Goal: Use online tool/utility: Utilize a website feature to perform a specific function

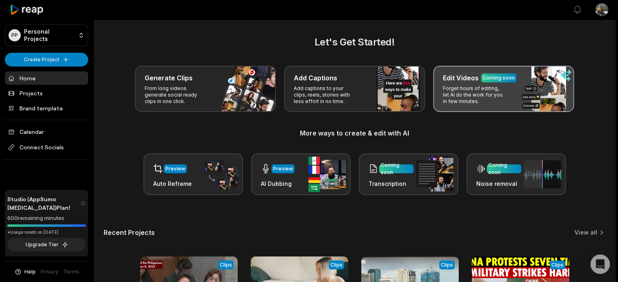
click at [500, 91] on p "Forget hours of editing, let AI do the work for you in few minutes." at bounding box center [474, 95] width 63 height 20
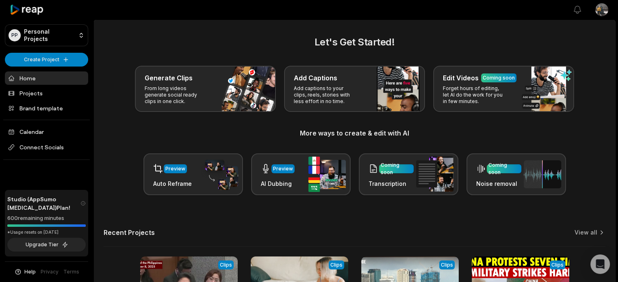
click at [470, 30] on main "Let's Get Started! Generate Clips From long videos generate social ready clips …" at bounding box center [354, 200] width 521 height 360
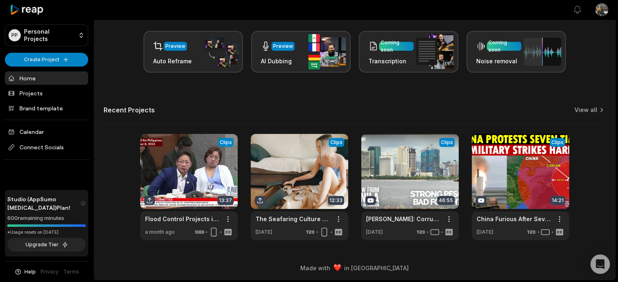
scroll to position [54, 0]
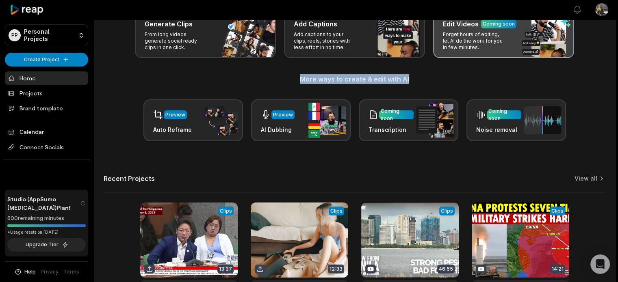
drag, startPoint x: 481, startPoint y: 60, endPoint x: 481, endPoint y: 49, distance: 10.6
click at [481, 49] on div "Let's Get Started! Generate Clips From long videos generate social ready clips …" at bounding box center [355, 61] width 502 height 161
click at [481, 49] on p "Forget hours of editing, let AI do the work for you in few minutes." at bounding box center [474, 41] width 63 height 20
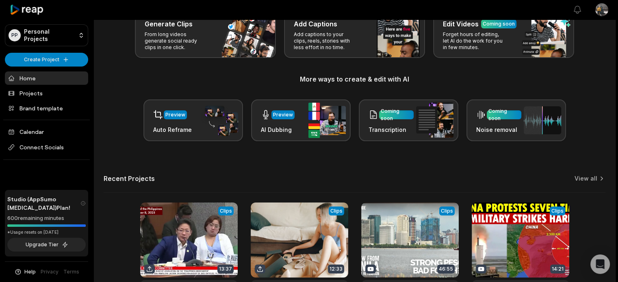
click at [437, 70] on div "Let's Get Started! Generate Clips From long videos generate social ready clips …" at bounding box center [355, 61] width 502 height 161
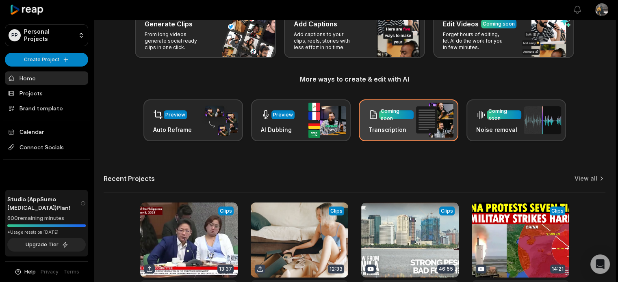
scroll to position [0, 0]
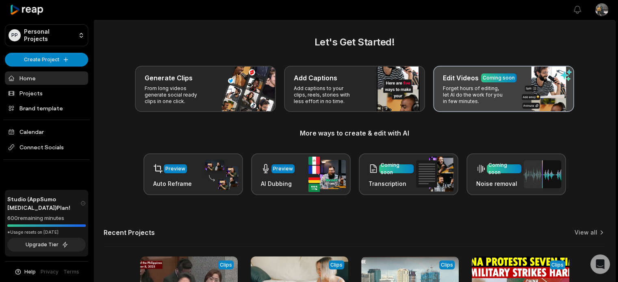
click at [485, 109] on div "Edit Videos Coming soon Forget hours of editing, let AI do the work for you in …" at bounding box center [503, 89] width 141 height 46
click at [487, 85] on p "Forget hours of editing, let AI do the work for you in few minutes." at bounding box center [474, 95] width 63 height 20
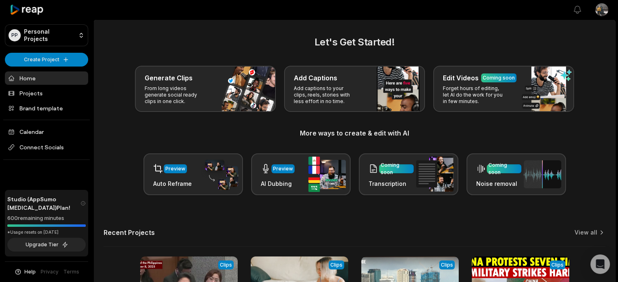
drag, startPoint x: 471, startPoint y: 125, endPoint x: 524, endPoint y: 119, distance: 52.8
click at [489, 128] on div "Let's Get Started! Generate Clips From long videos generate social ready clips …" at bounding box center [355, 115] width 502 height 161
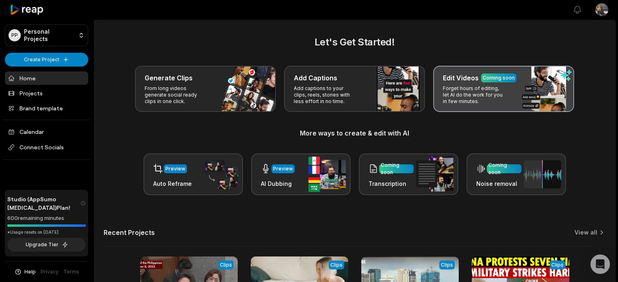
click at [548, 96] on div "Edit Videos Coming soon Forget hours of editing, let AI do the work for you in …" at bounding box center [503, 89] width 141 height 46
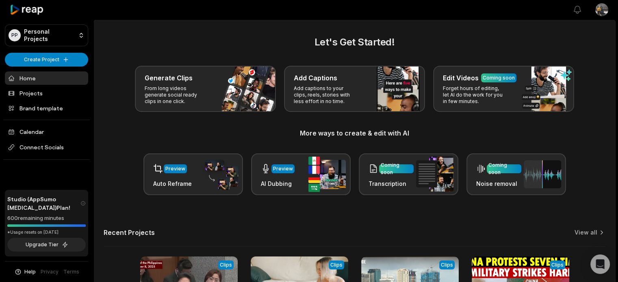
drag, startPoint x: 602, startPoint y: 111, endPoint x: 591, endPoint y: 113, distance: 10.8
click at [600, 112] on div "Let's Get Started! Generate Clips From long videos generate social ready clips …" at bounding box center [355, 115] width 502 height 161
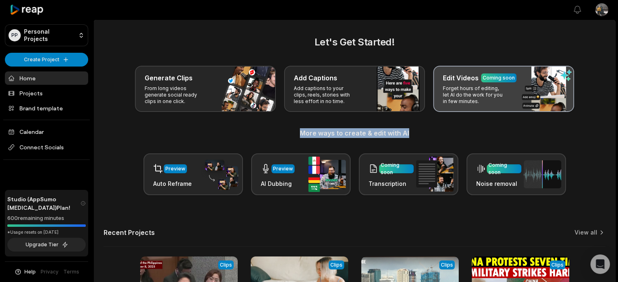
drag, startPoint x: 583, startPoint y: 122, endPoint x: 480, endPoint y: 105, distance: 104.1
click at [583, 122] on div "Let's Get Started! Generate Clips From long videos generate social ready clips …" at bounding box center [355, 115] width 502 height 161
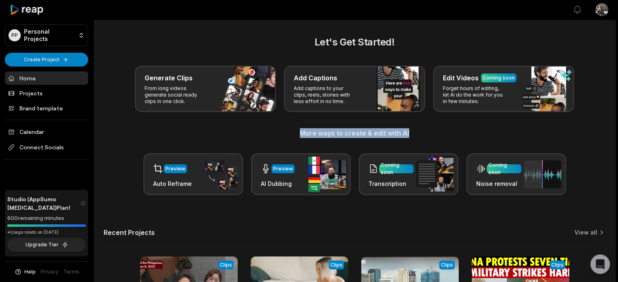
click at [465, 124] on div "Let's Get Started! Generate Clips From long videos generate social ready clips …" at bounding box center [355, 115] width 502 height 161
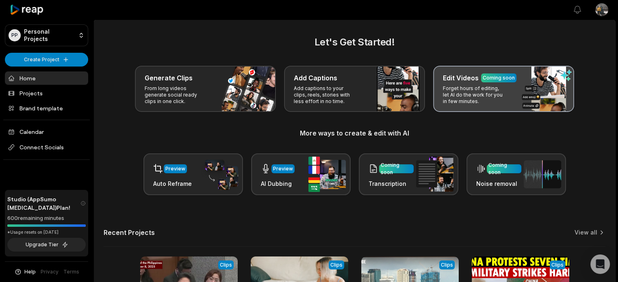
drag, startPoint x: 436, startPoint y: 48, endPoint x: 457, endPoint y: 107, distance: 62.8
click at [436, 48] on h2 "Let's Get Started!" at bounding box center [355, 42] width 502 height 15
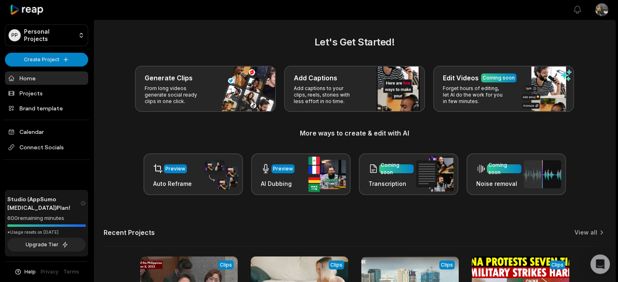
drag, startPoint x: 457, startPoint y: 107, endPoint x: 471, endPoint y: 58, distance: 51.1
click at [458, 107] on div "Edit Videos Coming soon Forget hours of editing, let AI do the work for you in …" at bounding box center [503, 89] width 141 height 46
drag, startPoint x: 471, startPoint y: 58, endPoint x: 475, endPoint y: 118, distance: 60.3
click at [471, 68] on div "Let's Get Started! Generate Clips From long videos generate social ready clips …" at bounding box center [355, 115] width 502 height 161
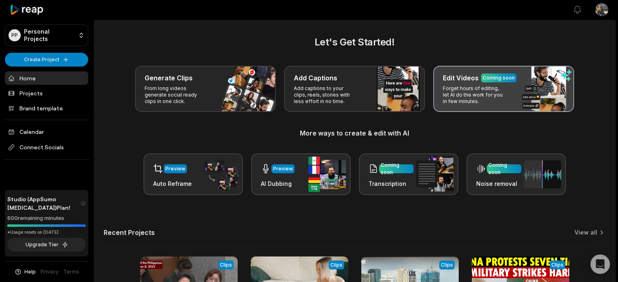
drag, startPoint x: 476, startPoint y: 115, endPoint x: 474, endPoint y: 68, distance: 47.6
click at [475, 82] on div "Let's Get Started! Generate Clips From long videos generate social ready clips …" at bounding box center [355, 115] width 502 height 161
drag, startPoint x: 470, startPoint y: 43, endPoint x: 470, endPoint y: 77, distance: 33.7
click at [470, 48] on h2 "Let's Get Started!" at bounding box center [355, 42] width 502 height 15
click at [472, 95] on p "Forget hours of editing, let AI do the work for you in few minutes." at bounding box center [474, 95] width 63 height 20
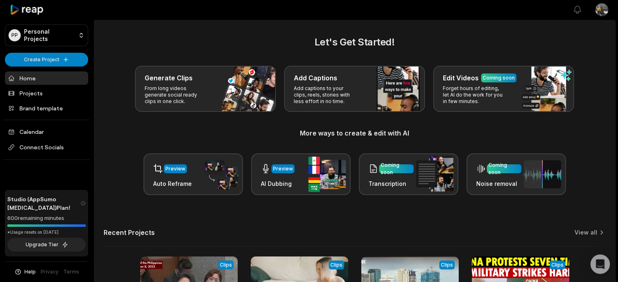
click at [467, 56] on div "Let's Get Started! Generate Clips From long videos generate social ready clips …" at bounding box center [355, 115] width 502 height 161
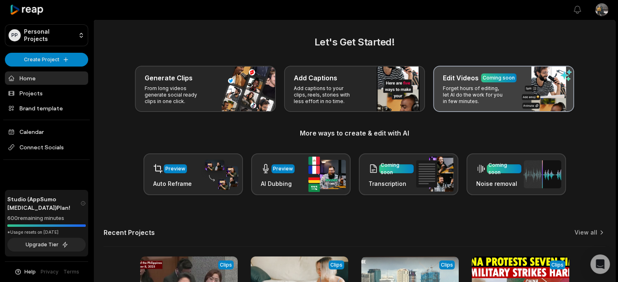
click at [467, 93] on p "Forget hours of editing, let AI do the work for you in few minutes." at bounding box center [474, 95] width 63 height 20
drag, startPoint x: 458, startPoint y: 40, endPoint x: 465, endPoint y: 89, distance: 49.8
click at [457, 45] on h2 "Let's Get Started!" at bounding box center [355, 42] width 502 height 15
click at [465, 90] on p "Forget hours of editing, let AI do the work for you in few minutes." at bounding box center [474, 95] width 63 height 20
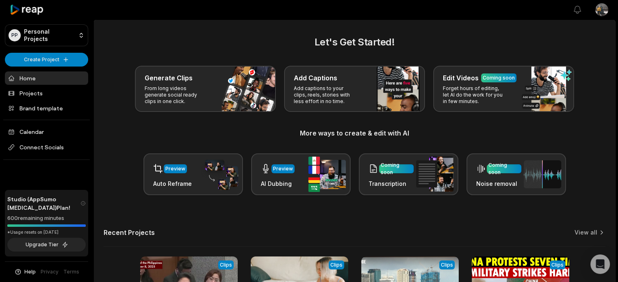
click at [450, 28] on main "Let's Get Started! Generate Clips From long videos generate social ready clips …" at bounding box center [354, 200] width 521 height 360
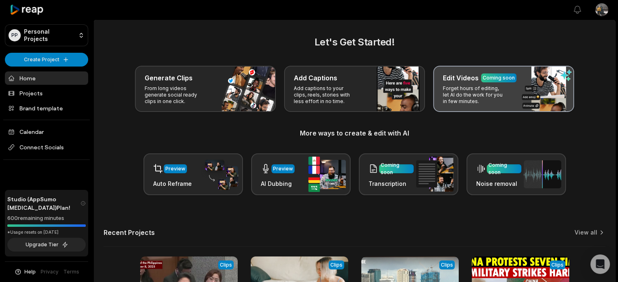
click at [511, 83] on div "Edit Videos Coming soon Forget hours of editing, let AI do the work for you in …" at bounding box center [503, 89] width 141 height 46
